Goal: Information Seeking & Learning: Learn about a topic

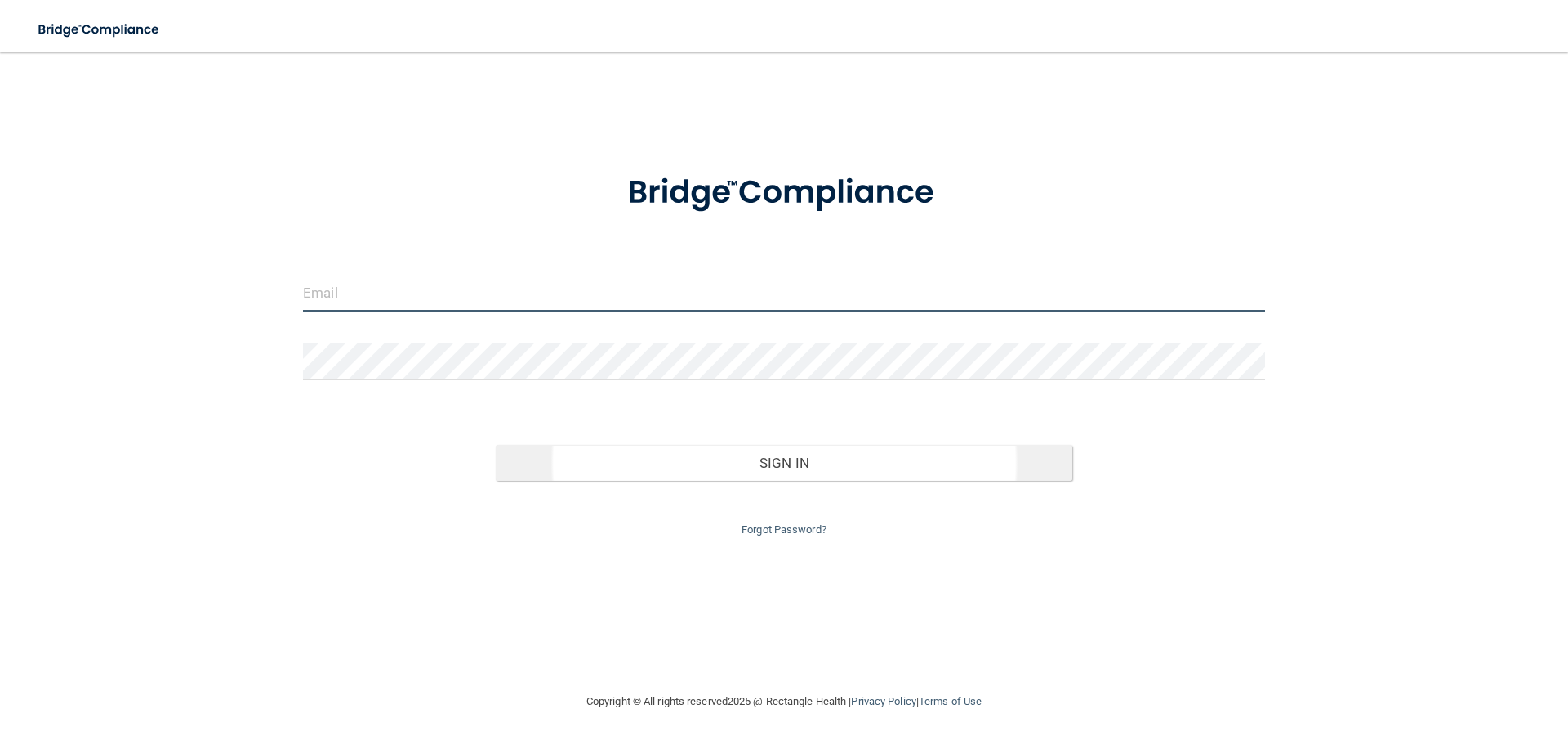
type input "[EMAIL_ADDRESS][DOMAIN_NAME]"
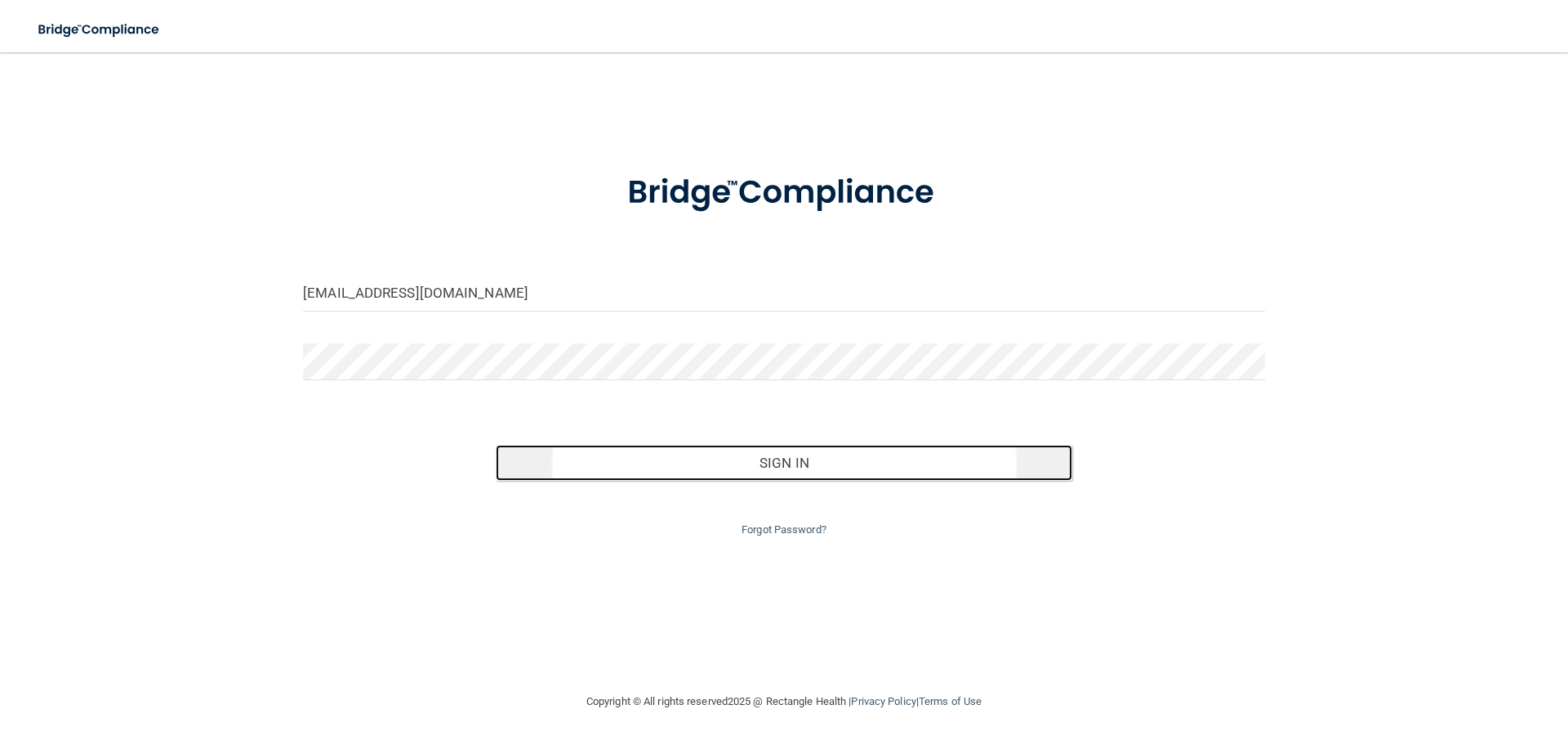
click at [733, 460] on button "Sign In" at bounding box center [784, 462] width 578 height 36
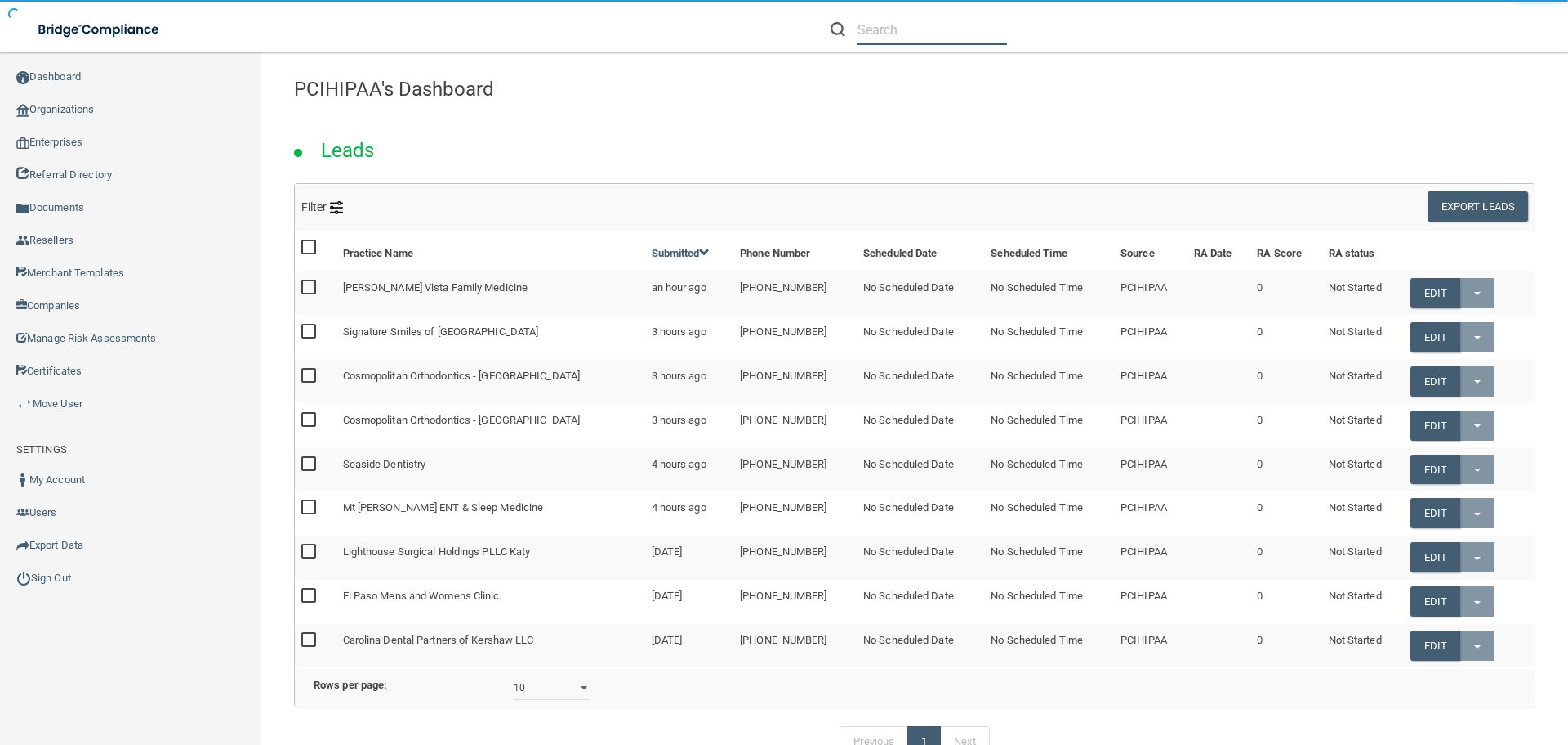
click at [961, 25] on input "text" at bounding box center [932, 30] width 149 height 31
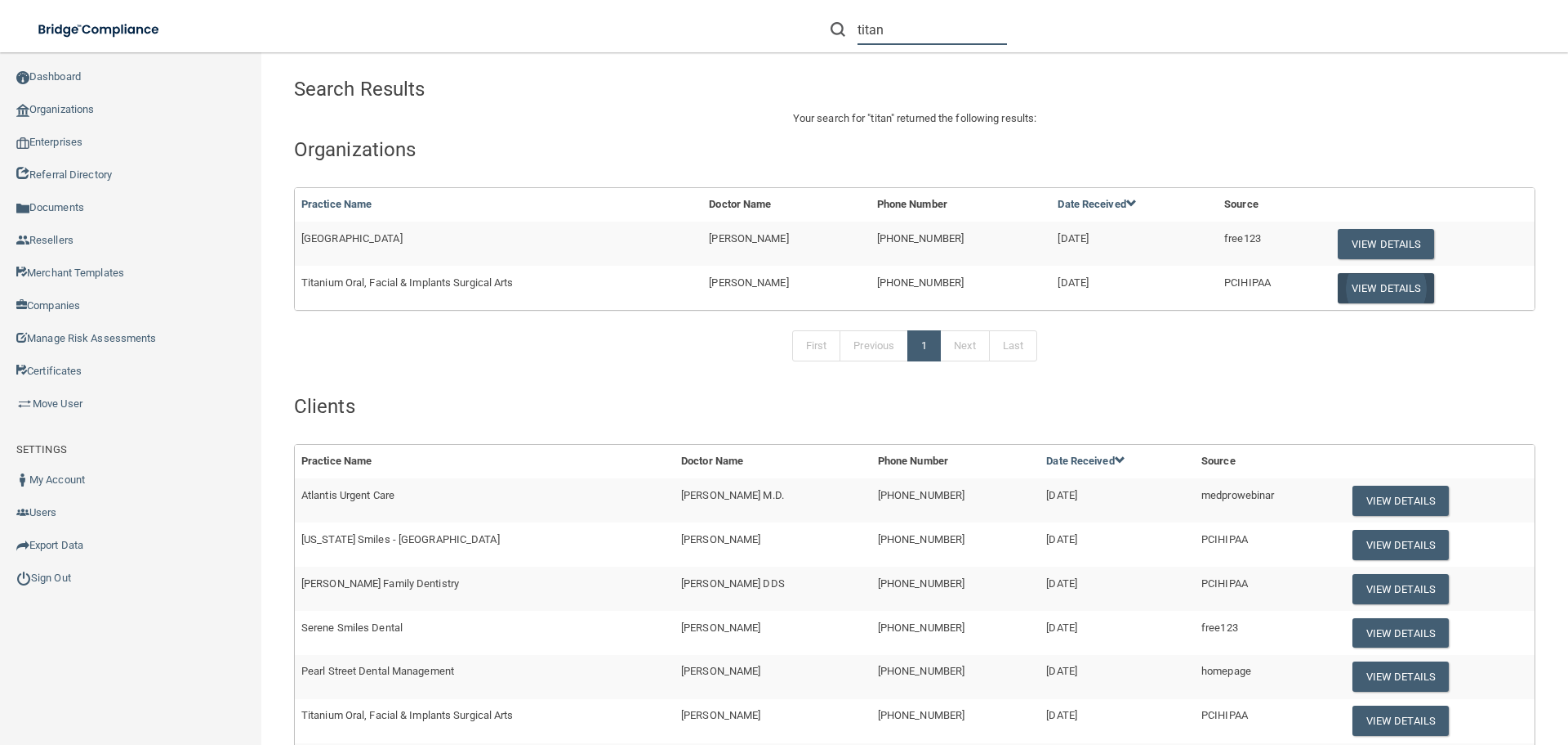
type input "titan"
click at [1360, 290] on button "View Details" at bounding box center [1386, 288] width 97 height 31
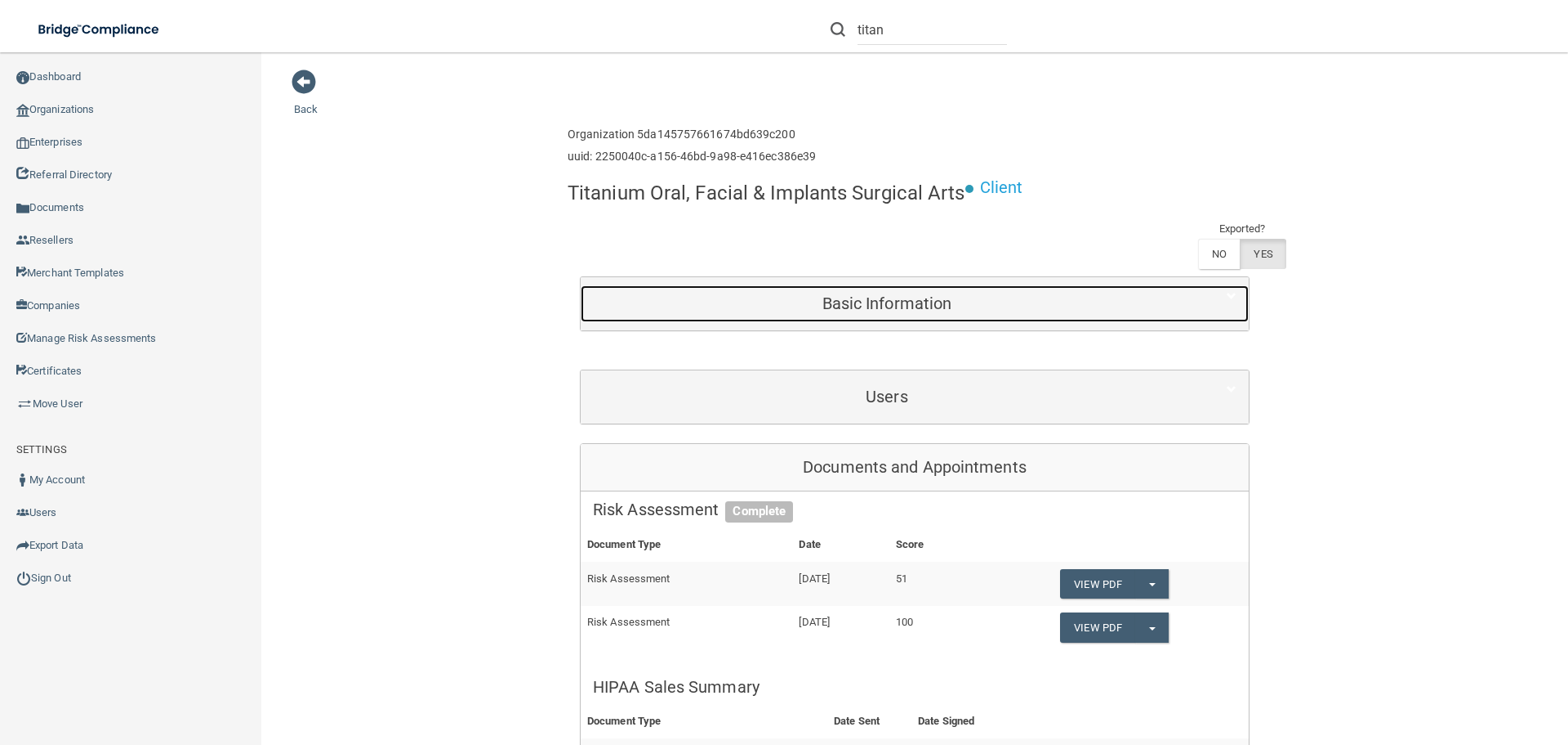
click at [918, 310] on h5 "Basic Information" at bounding box center [888, 303] width 588 height 18
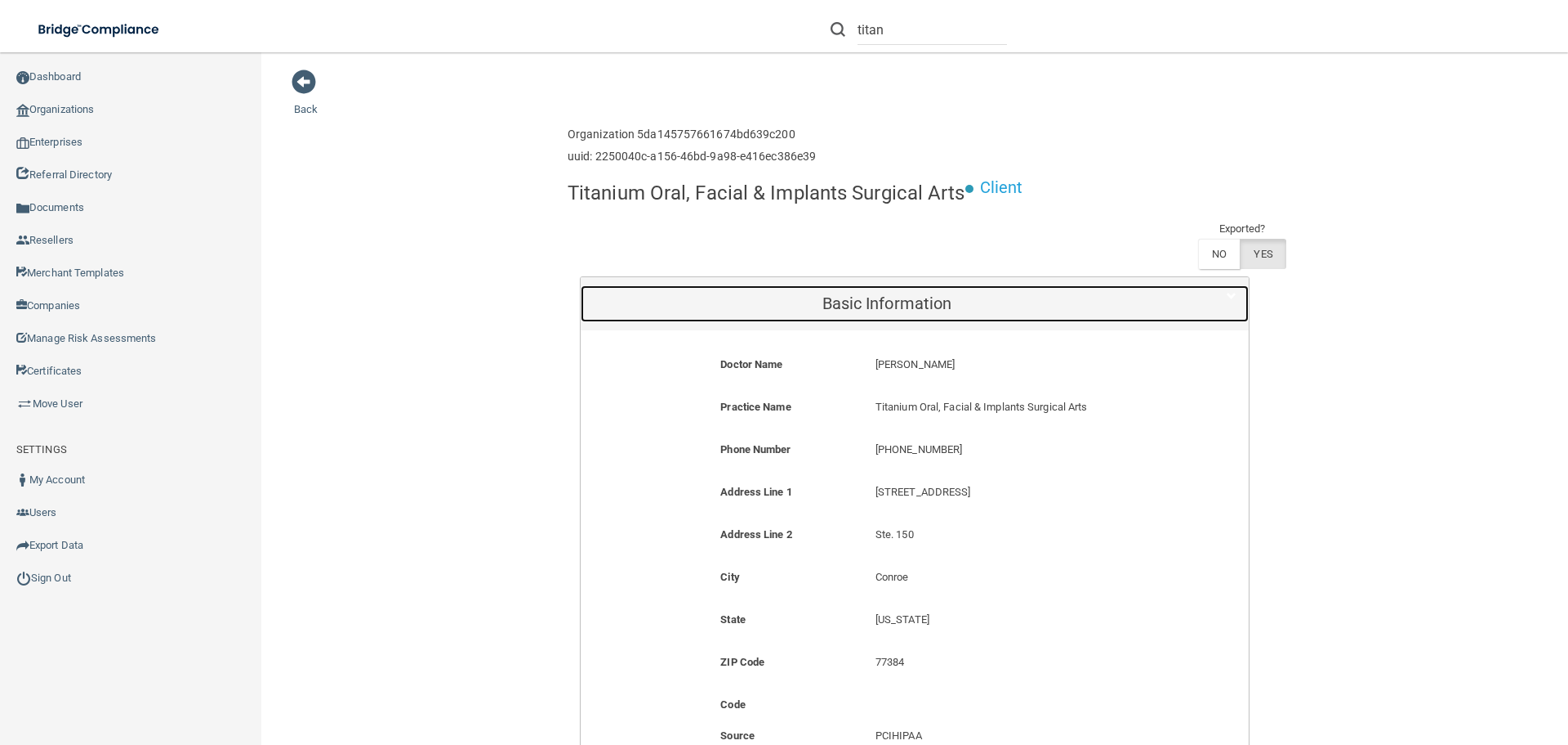
click at [918, 310] on h5 "Basic Information" at bounding box center [888, 303] width 588 height 18
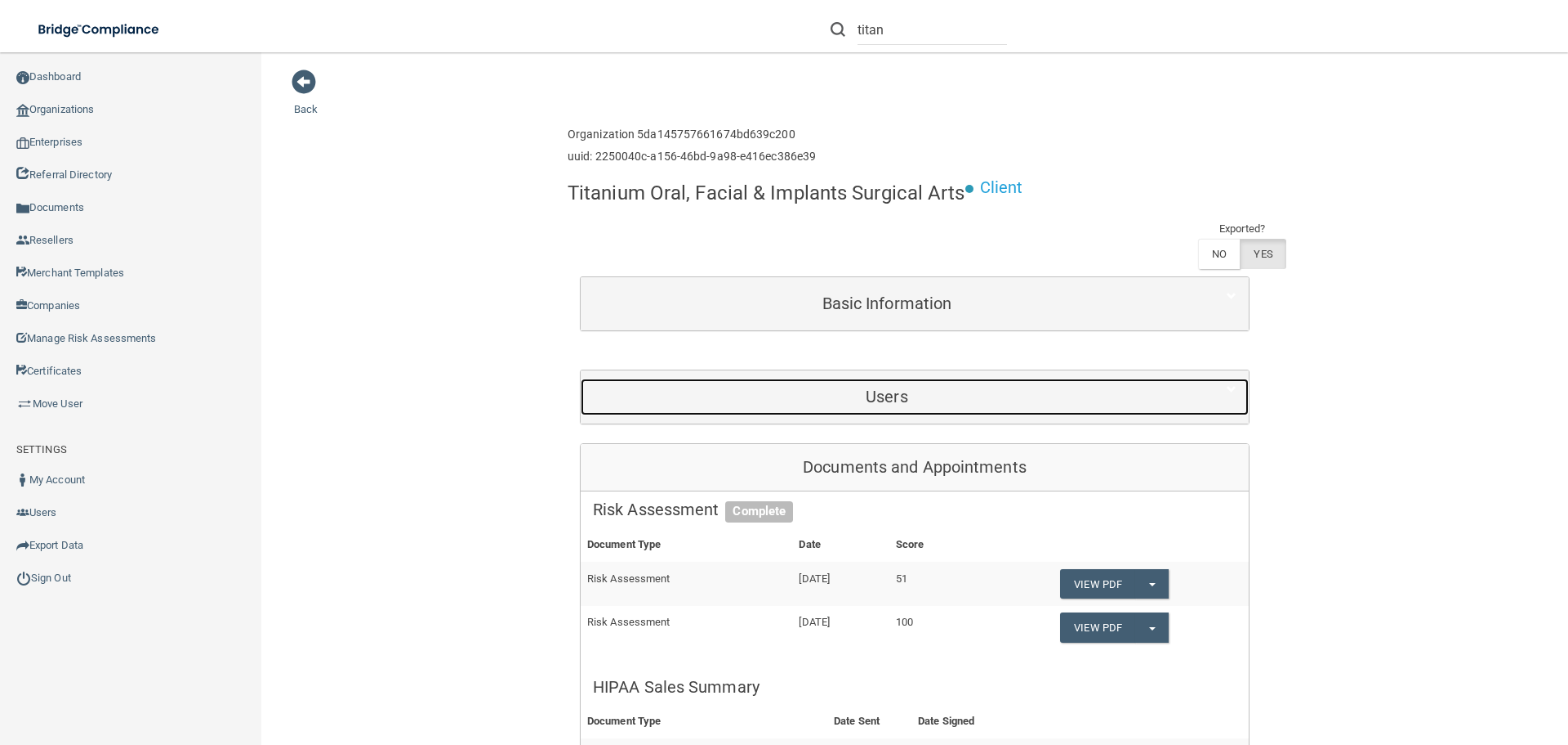
click at [944, 378] on div "Users" at bounding box center [887, 396] width 612 height 37
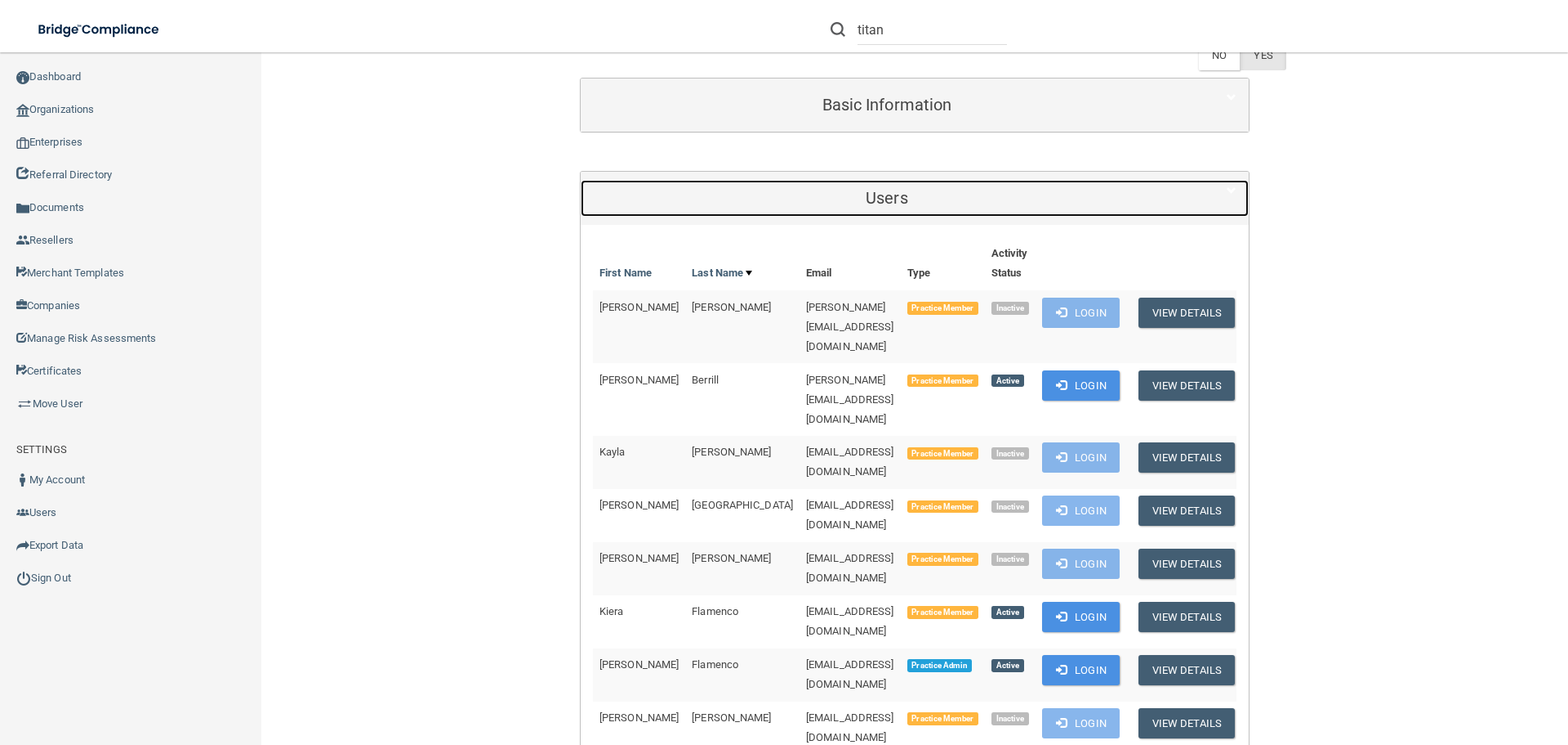
scroll to position [245, 0]
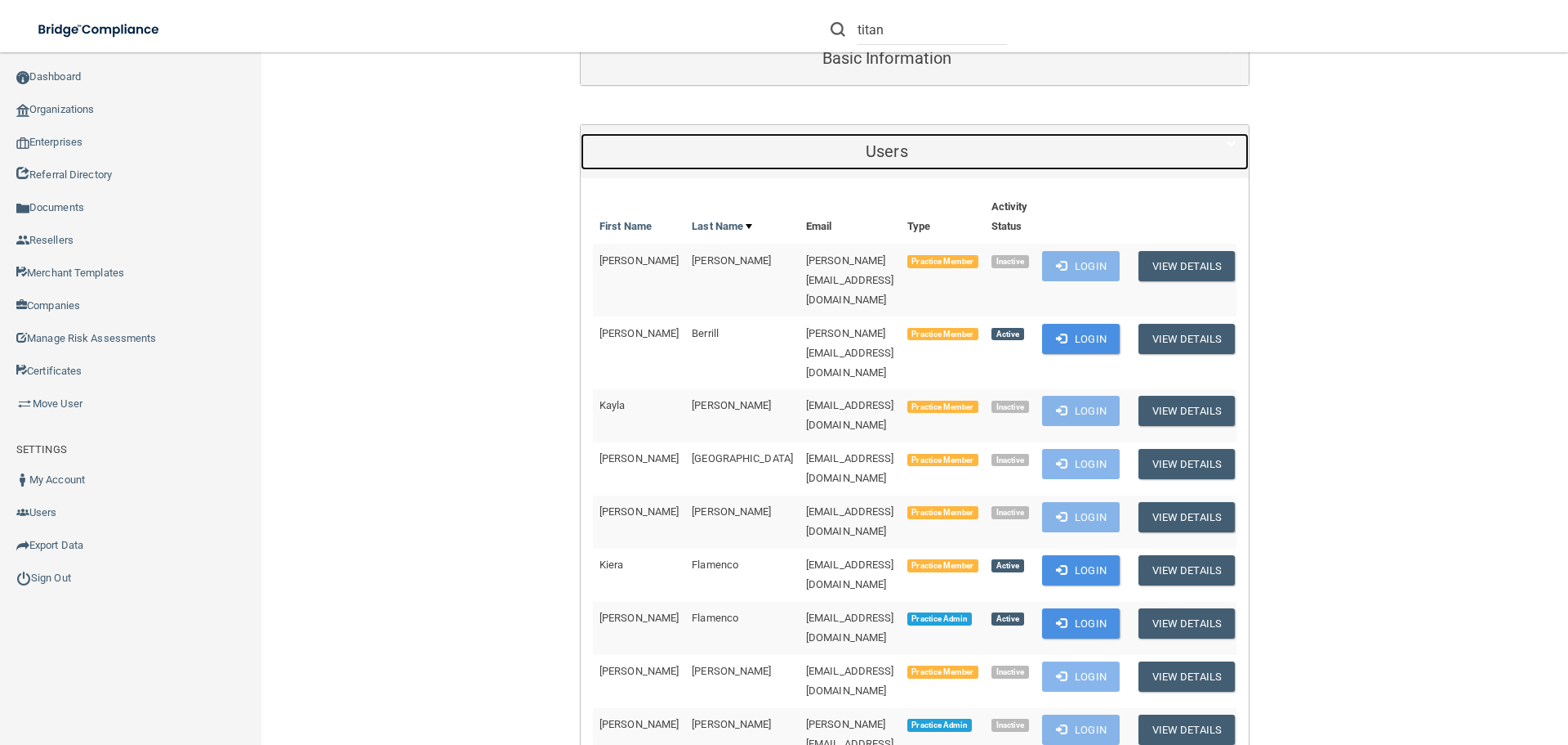
click at [906, 143] on h5 "Users" at bounding box center [888, 151] width 588 height 18
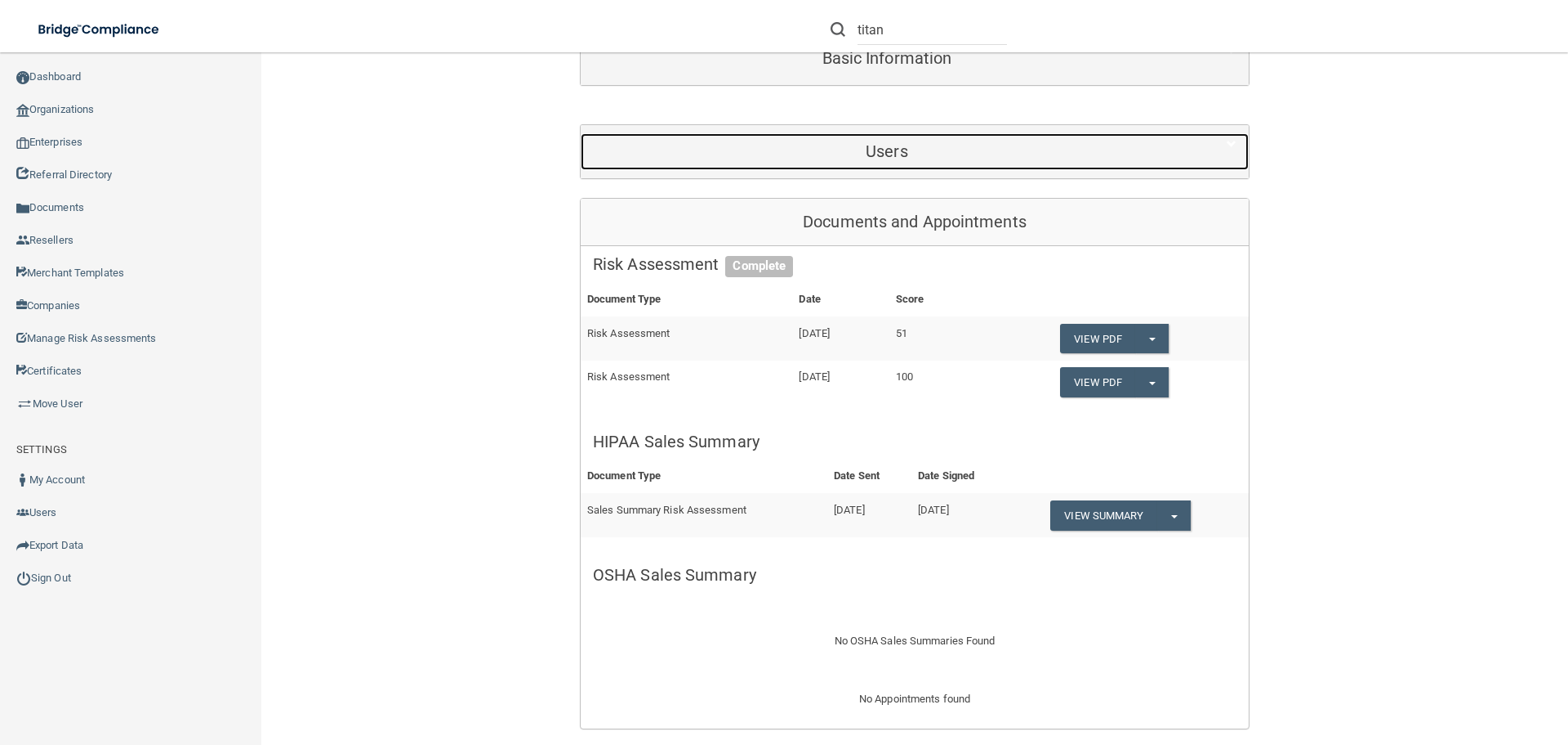
click at [906, 143] on h5 "Users" at bounding box center [888, 151] width 588 height 18
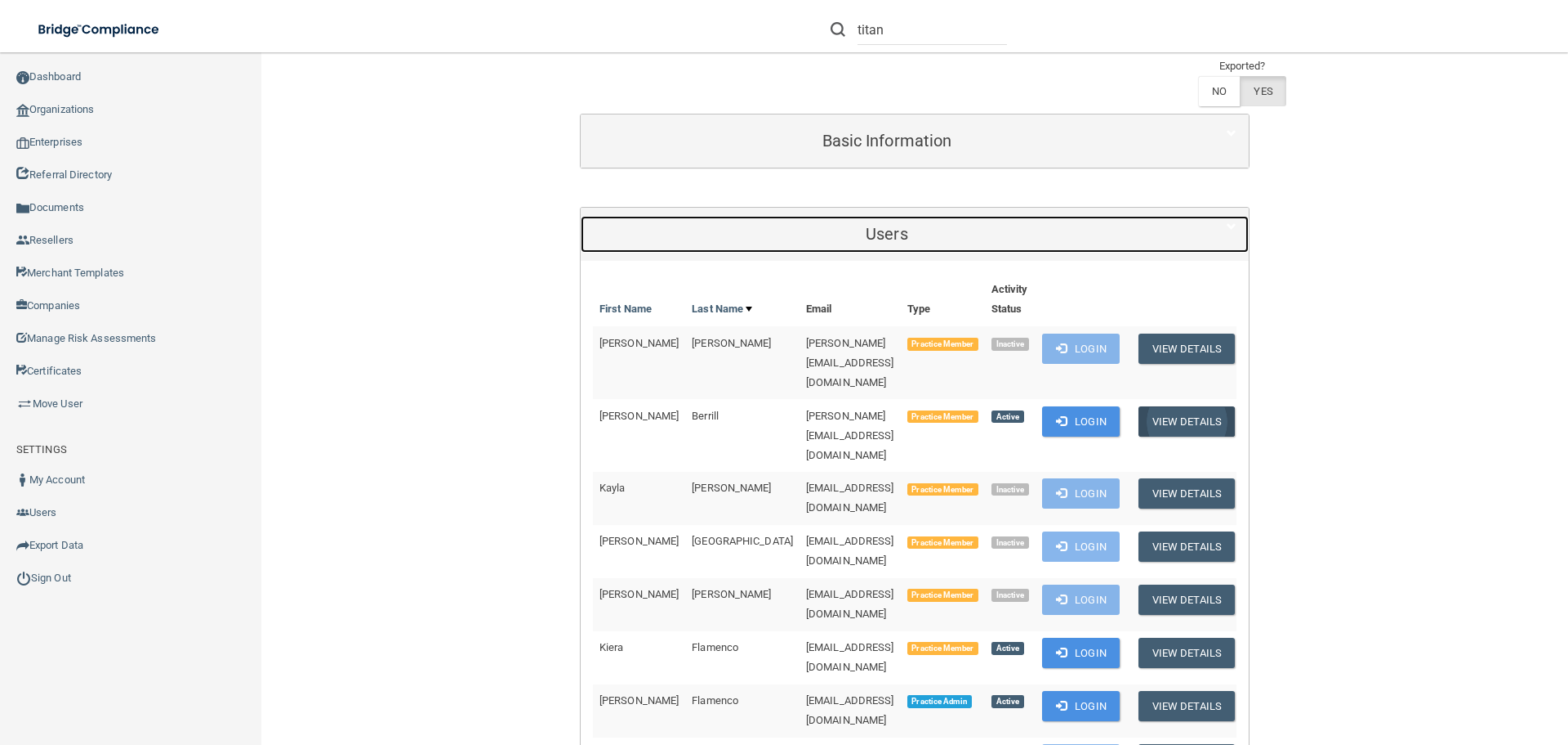
scroll to position [163, 0]
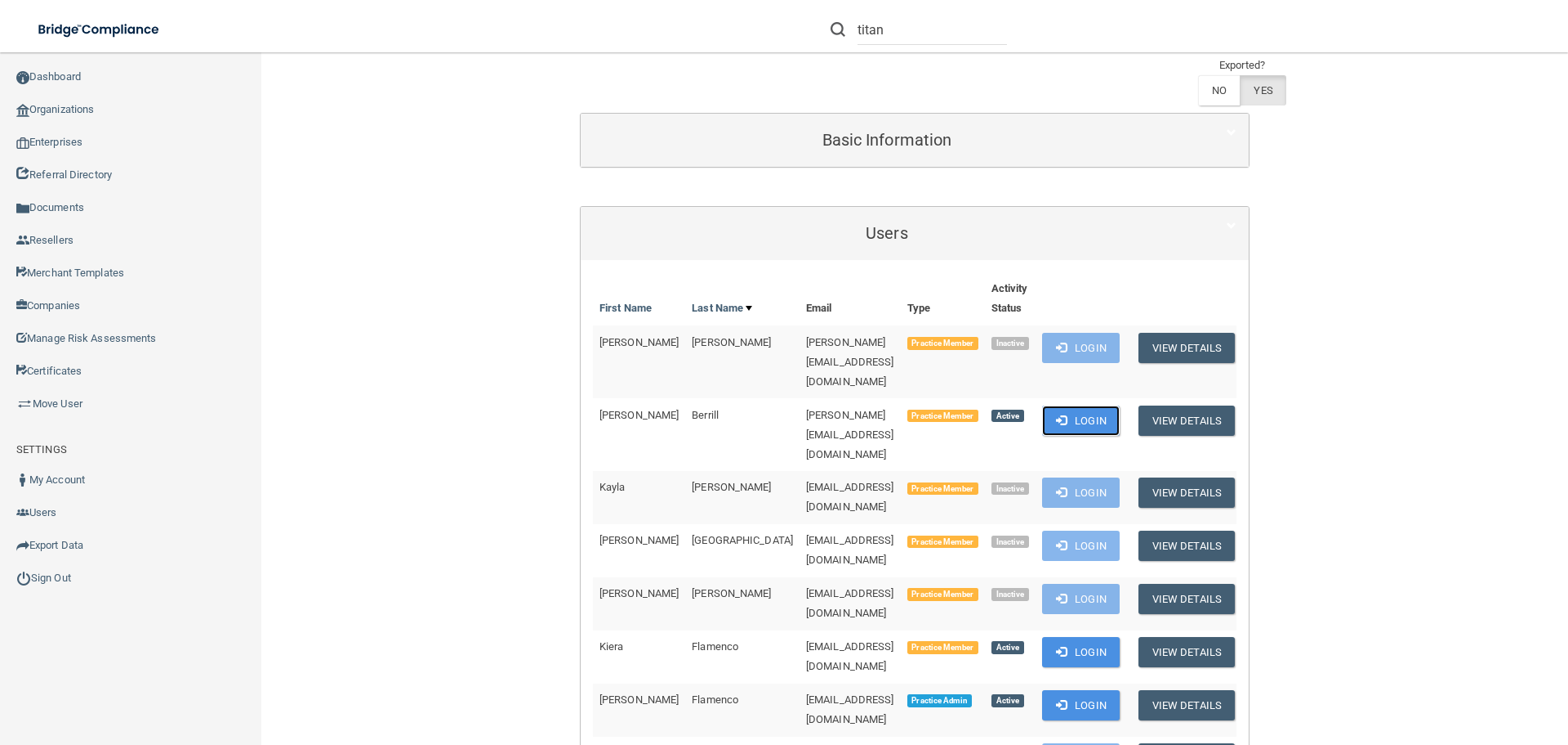
click at [1096, 405] on button "Login" at bounding box center [1081, 420] width 78 height 31
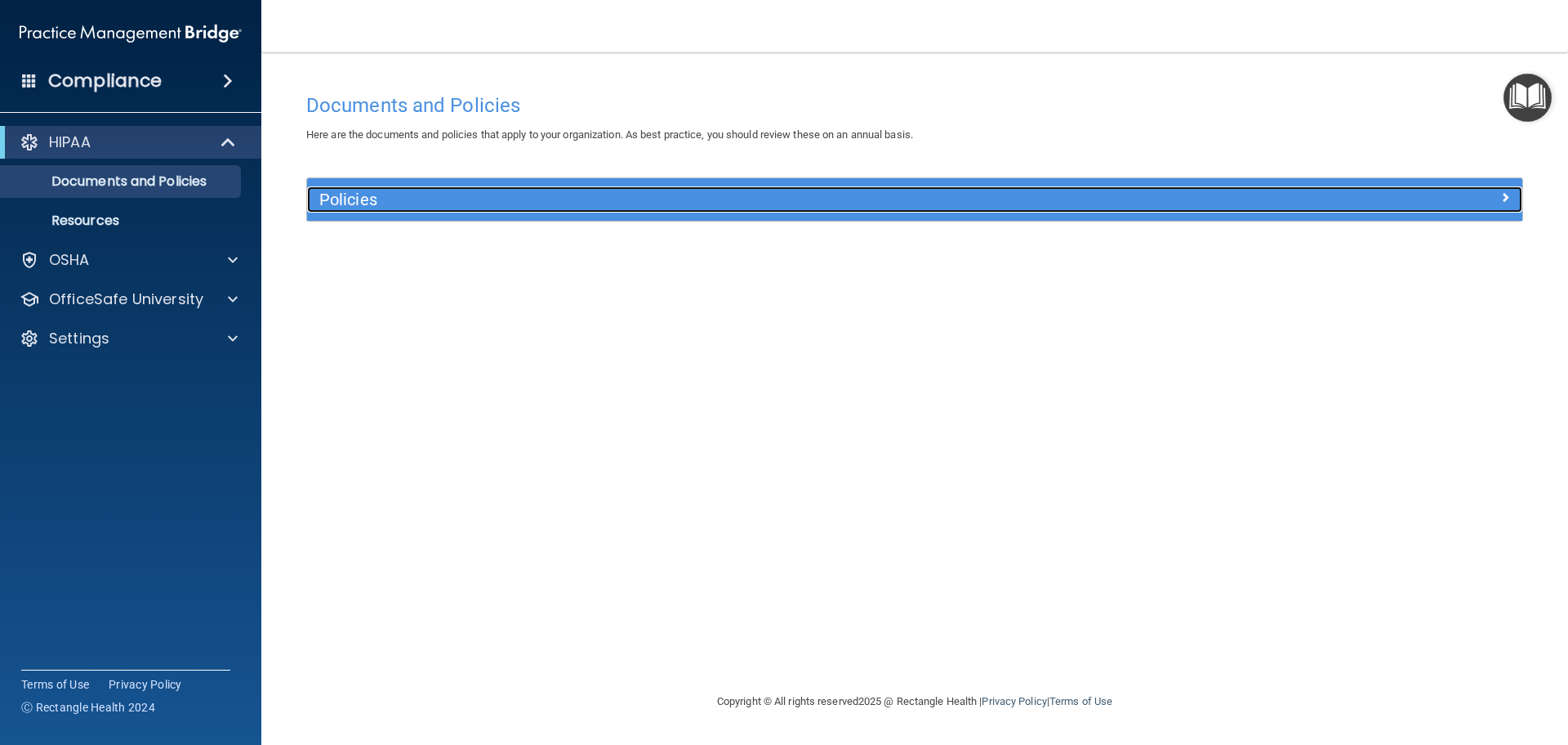
click at [456, 205] on h5 "Policies" at bounding box center [762, 200] width 887 height 18
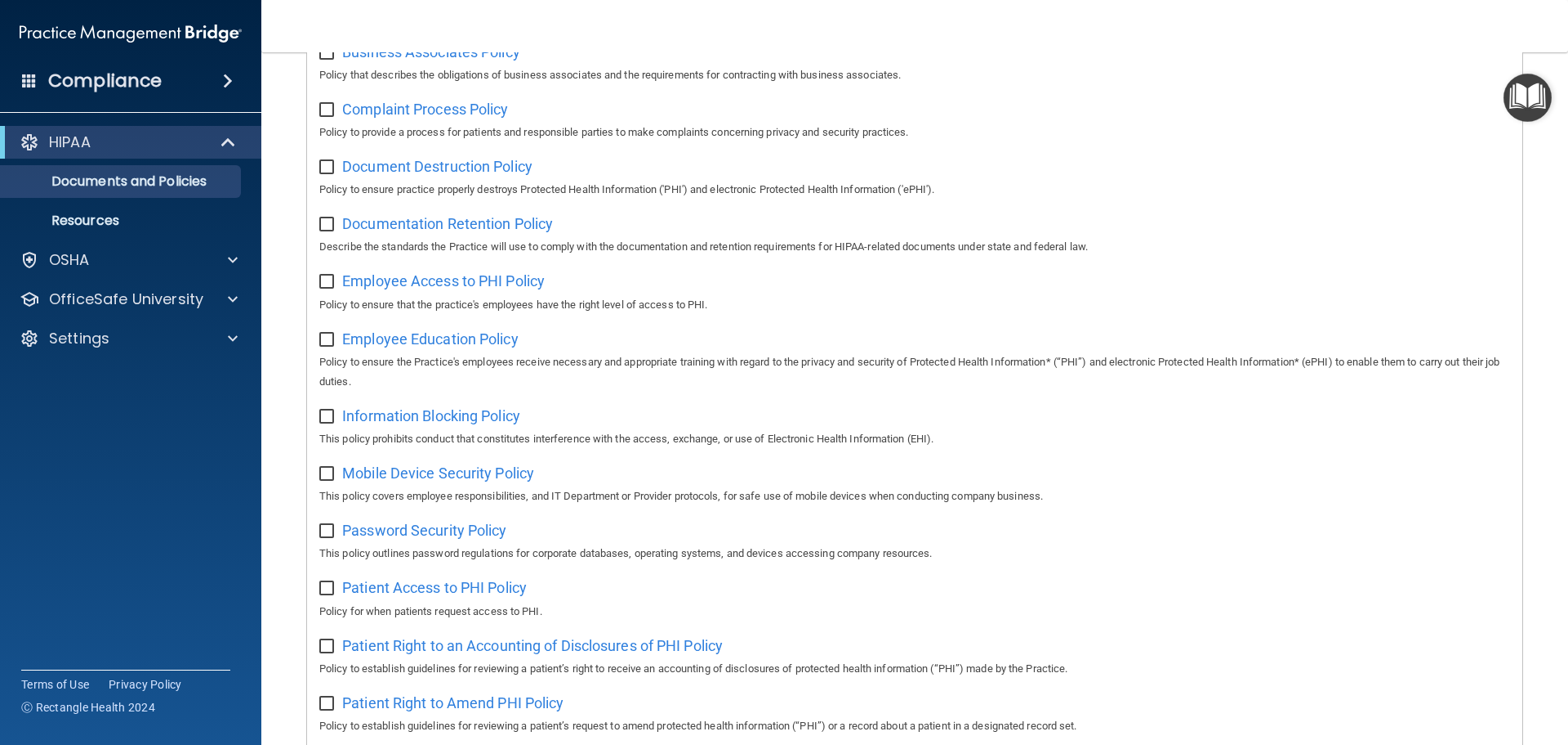
scroll to position [327, 0]
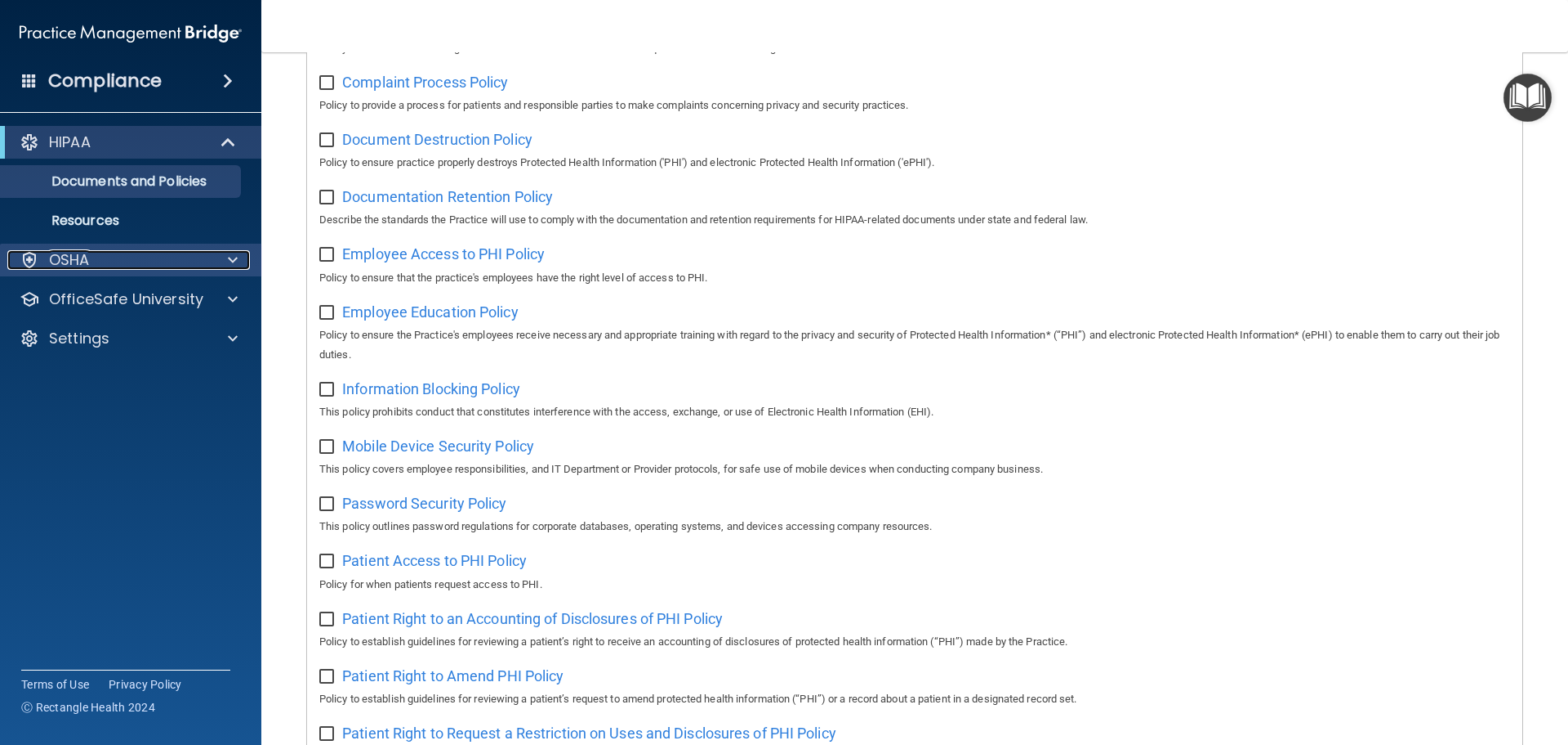
click at [91, 255] on div "OSHA" at bounding box center [108, 260] width 202 height 20
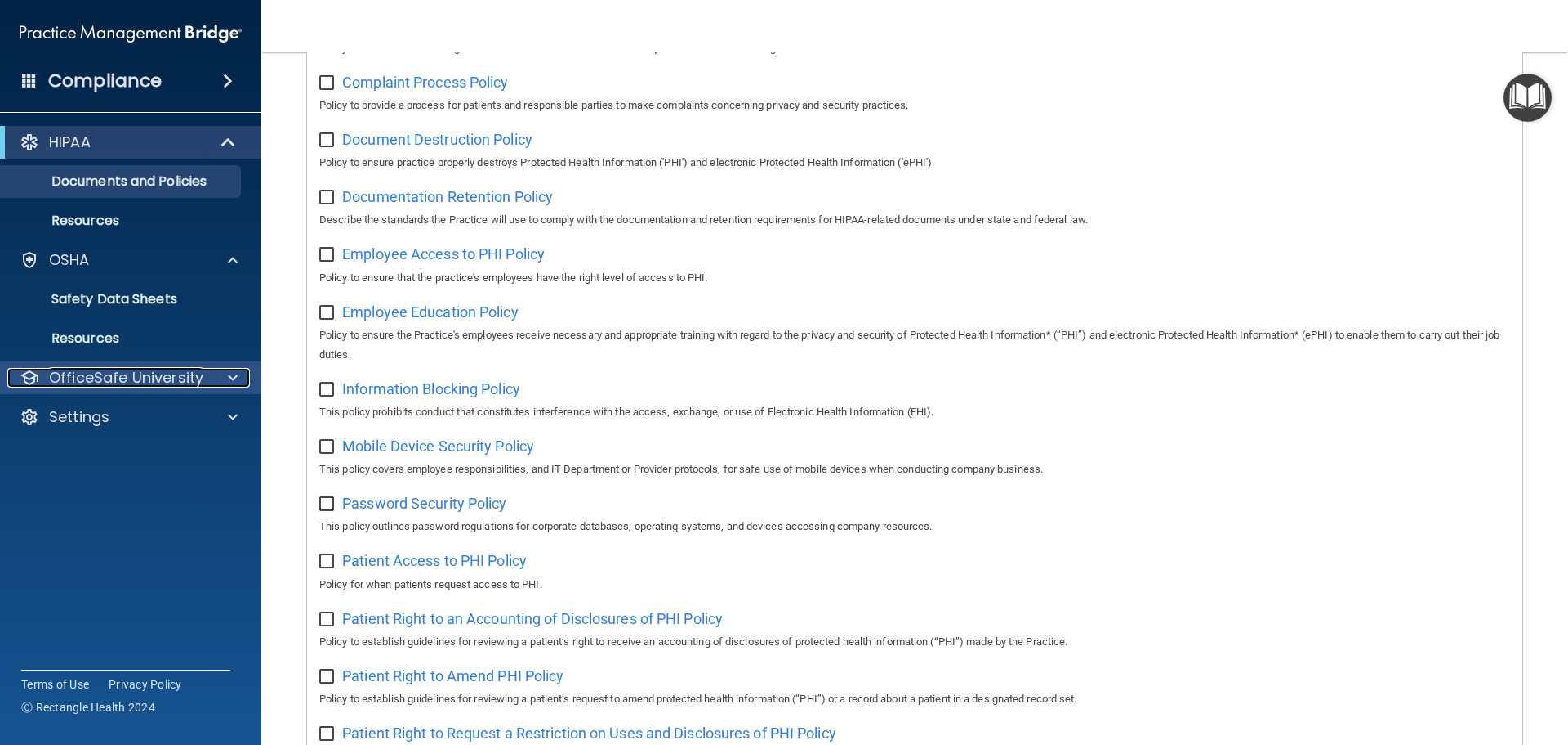
click at [166, 377] on p "OfficeSafe University" at bounding box center [126, 377] width 154 height 20
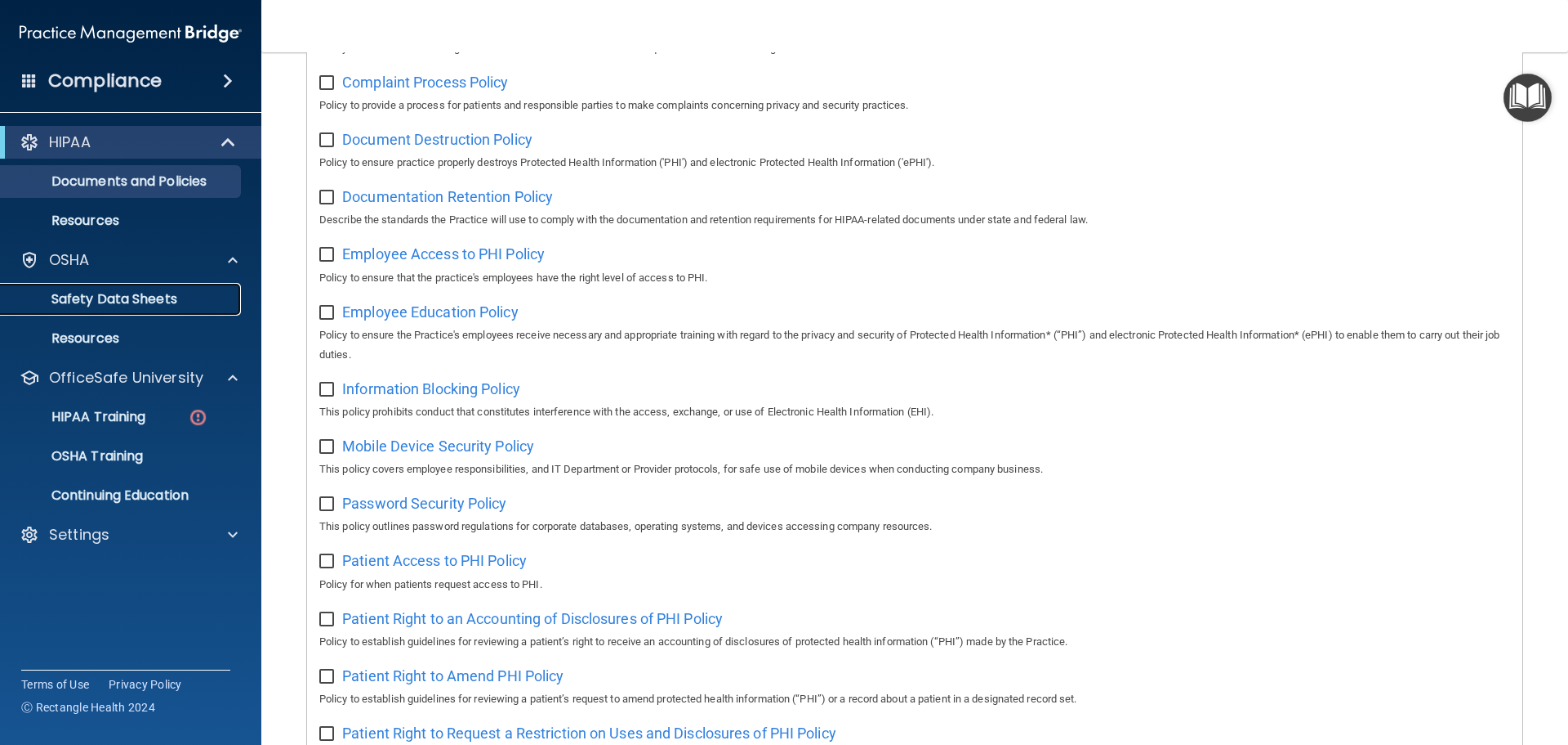
click at [161, 297] on p "Safety Data Sheets" at bounding box center [122, 299] width 223 height 17
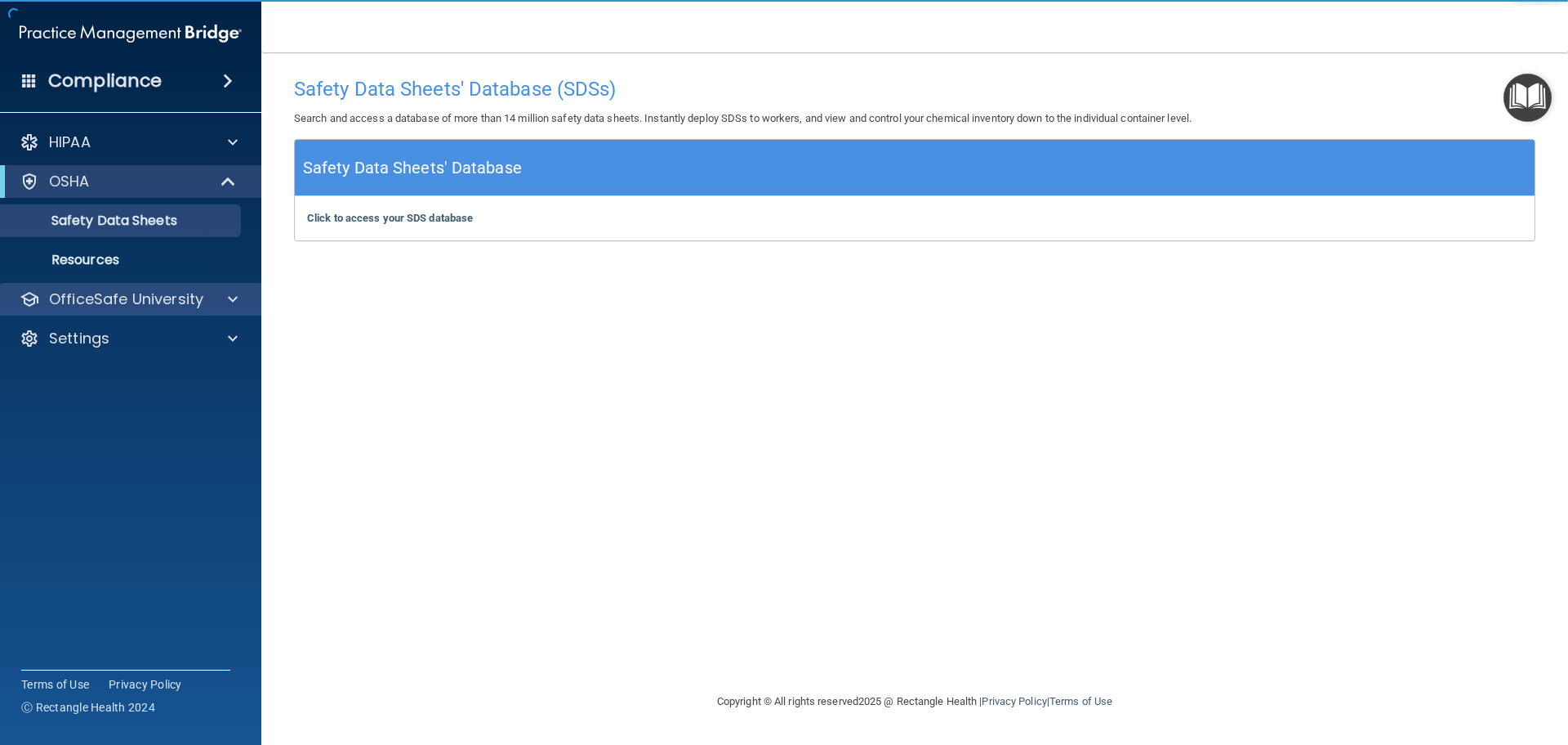
click at [176, 288] on div "OfficeSafe University" at bounding box center [131, 298] width 263 height 33
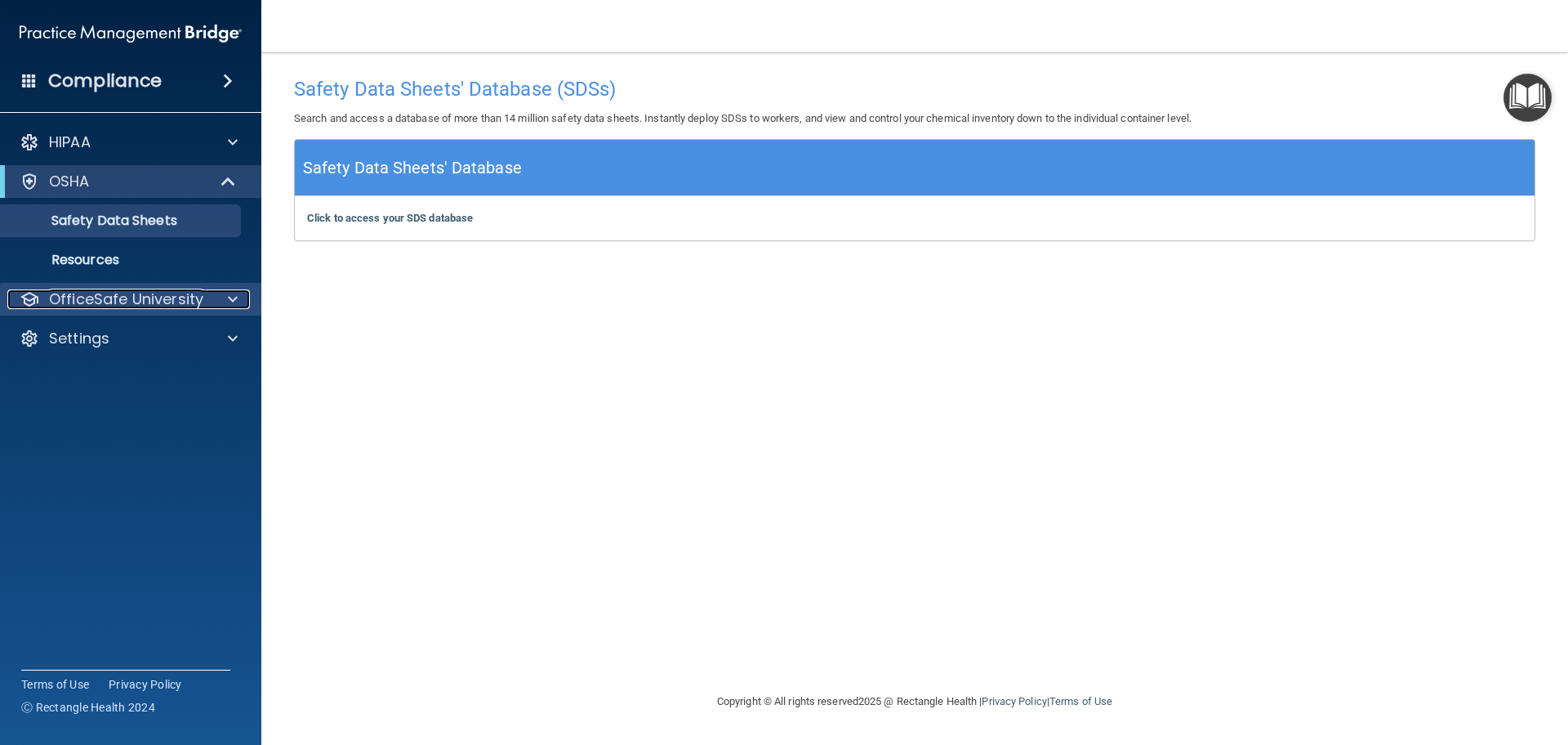
click at [182, 301] on p "OfficeSafe University" at bounding box center [126, 299] width 154 height 20
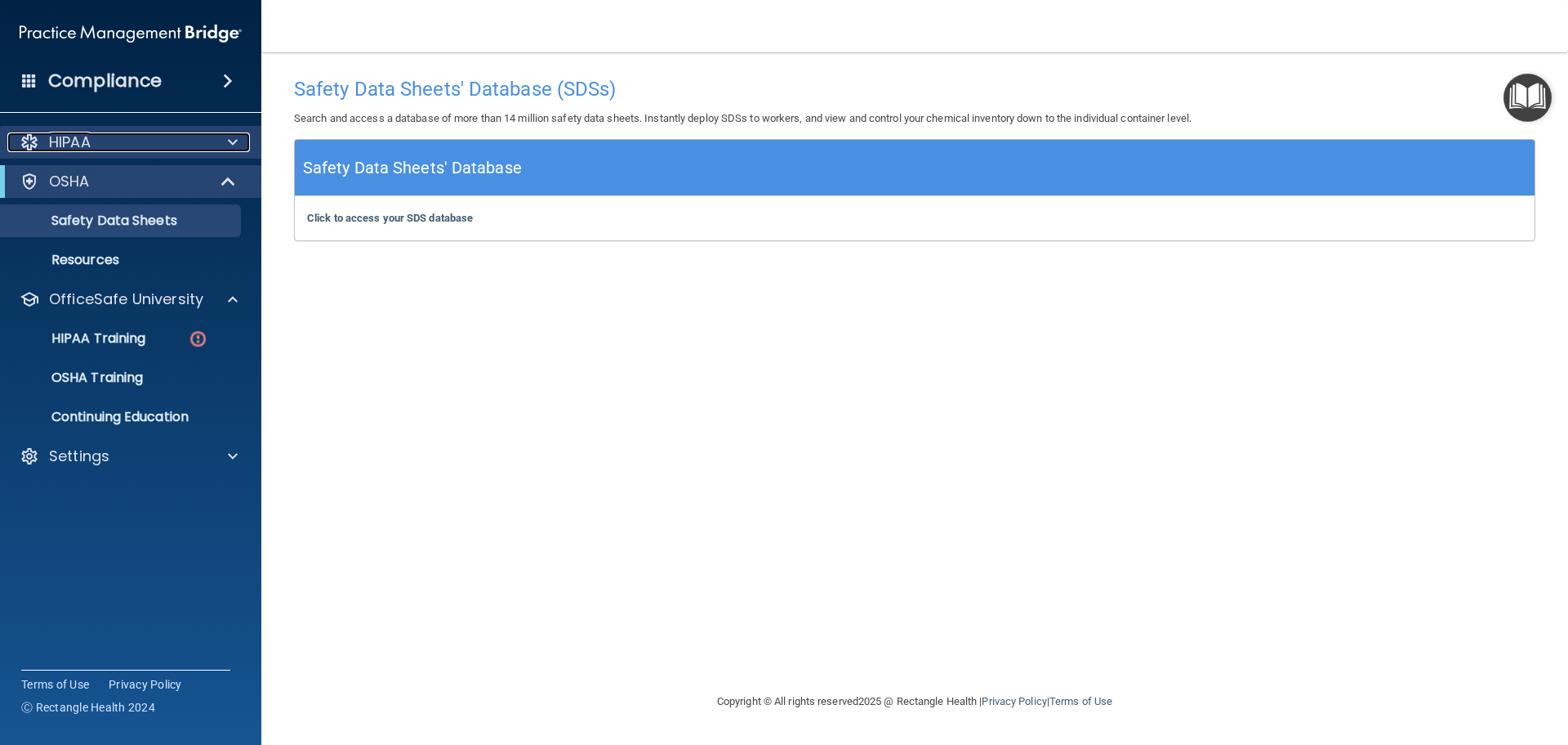
click at [164, 144] on div "HIPAA" at bounding box center [108, 142] width 202 height 20
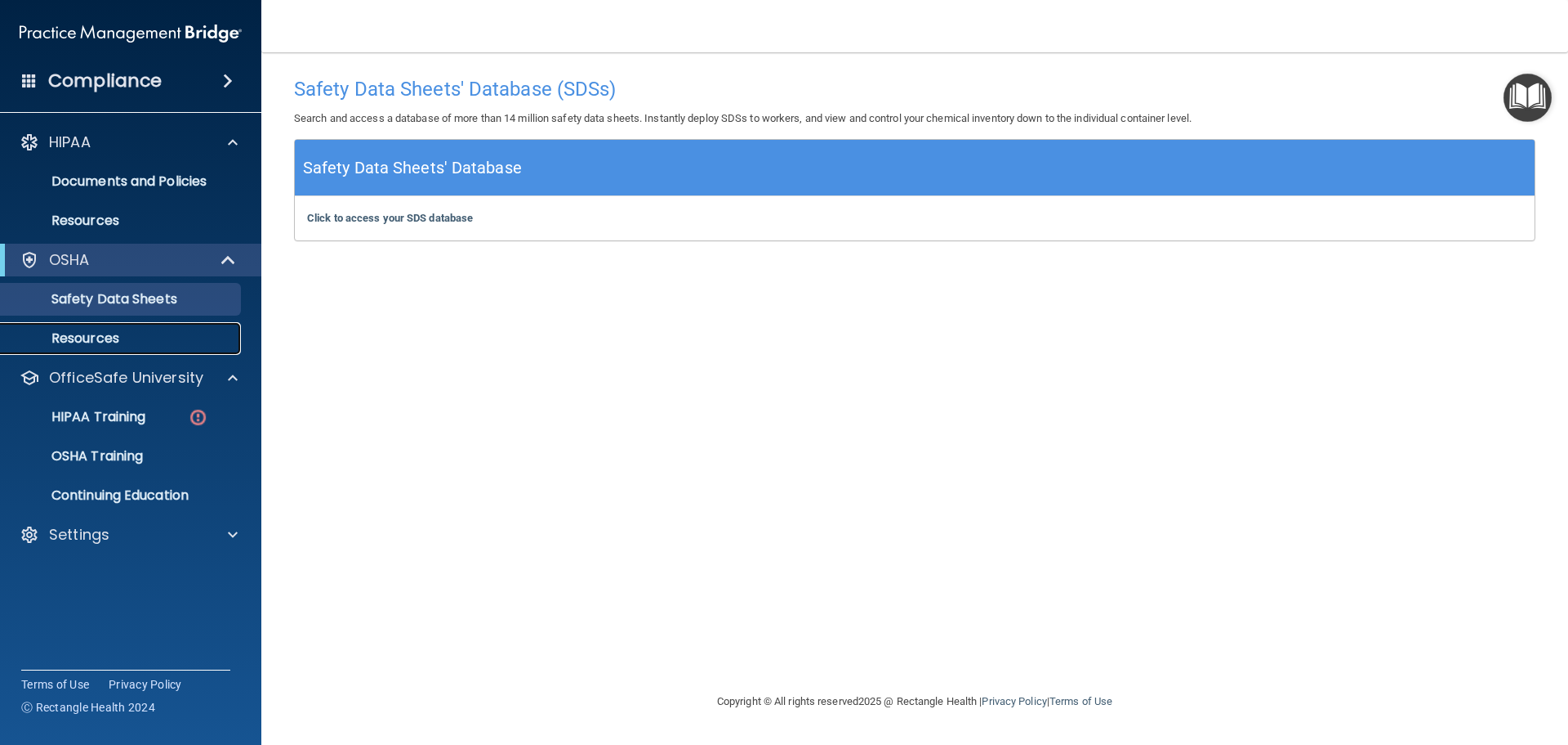
click at [116, 346] on p "Resources" at bounding box center [122, 338] width 223 height 17
